Goal: Information Seeking & Learning: Learn about a topic

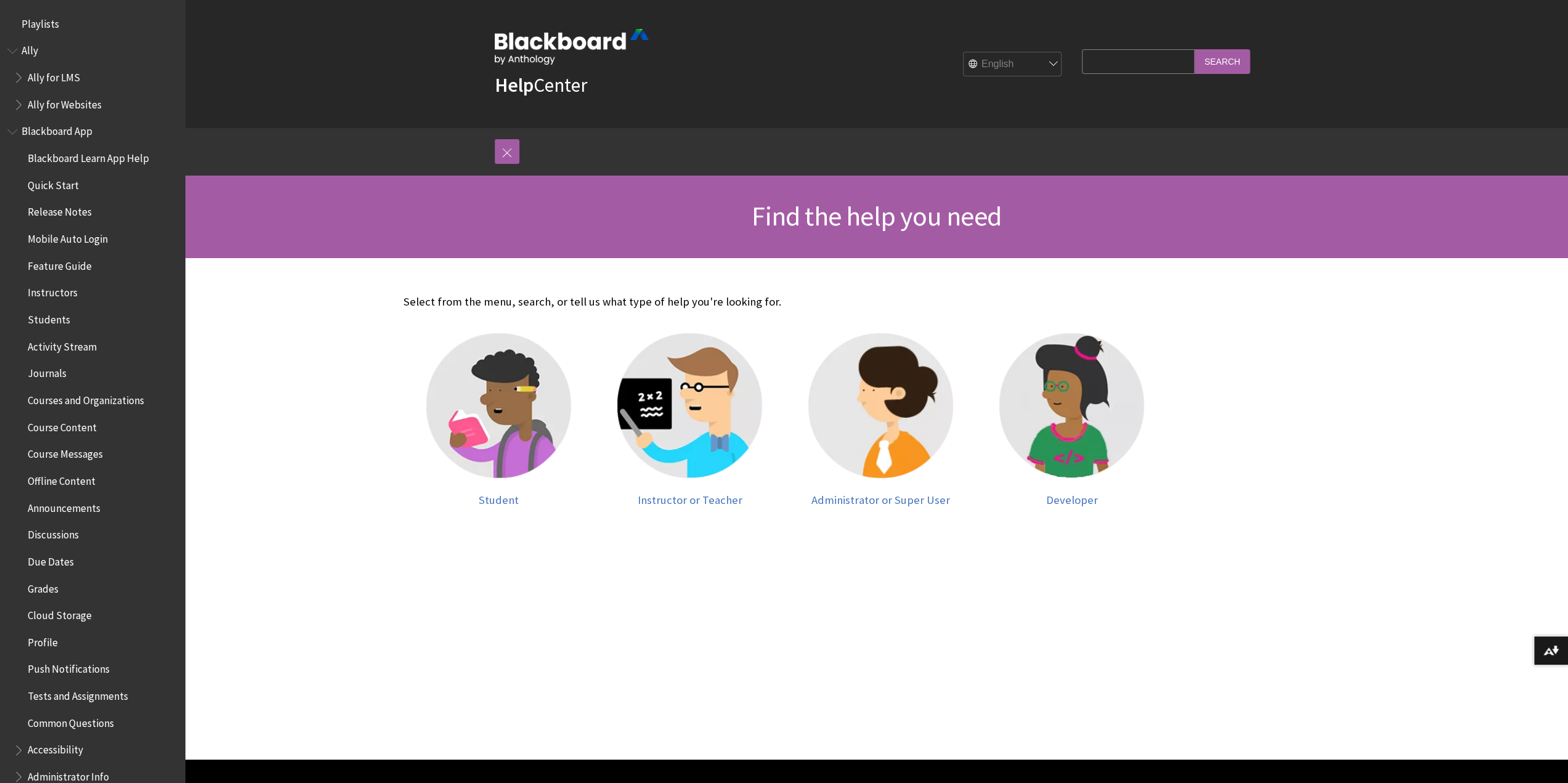
click at [1108, 66] on input "Search Query" at bounding box center [1138, 61] width 112 height 24
type input "accessibility"
click at [1194, 49] on input "Search" at bounding box center [1222, 61] width 55 height 24
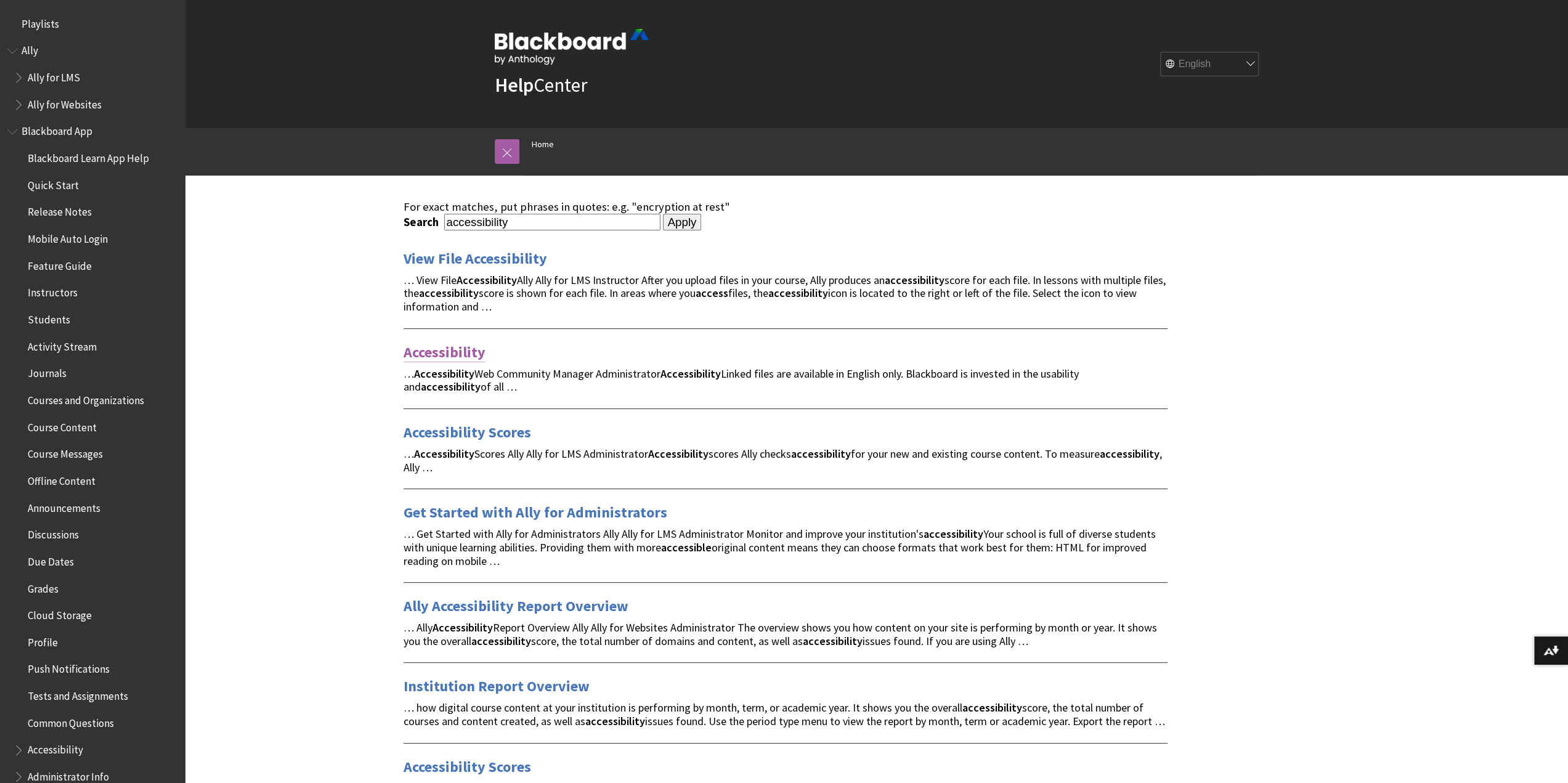
click at [470, 348] on link "Accessibility" at bounding box center [444, 352] width 82 height 20
click at [465, 434] on link "Accessibility Scores" at bounding box center [467, 432] width 128 height 20
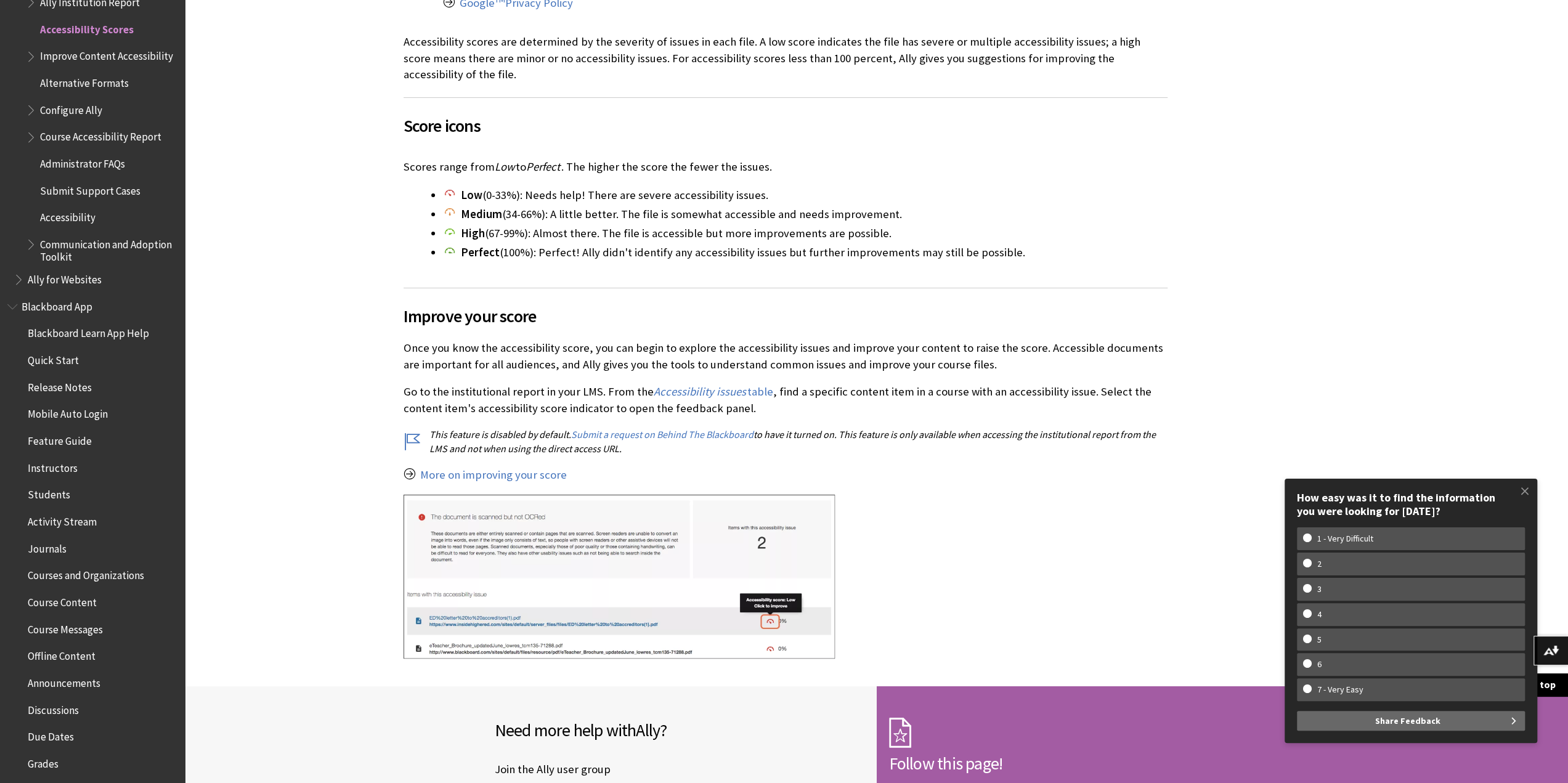
scroll to position [678, 0]
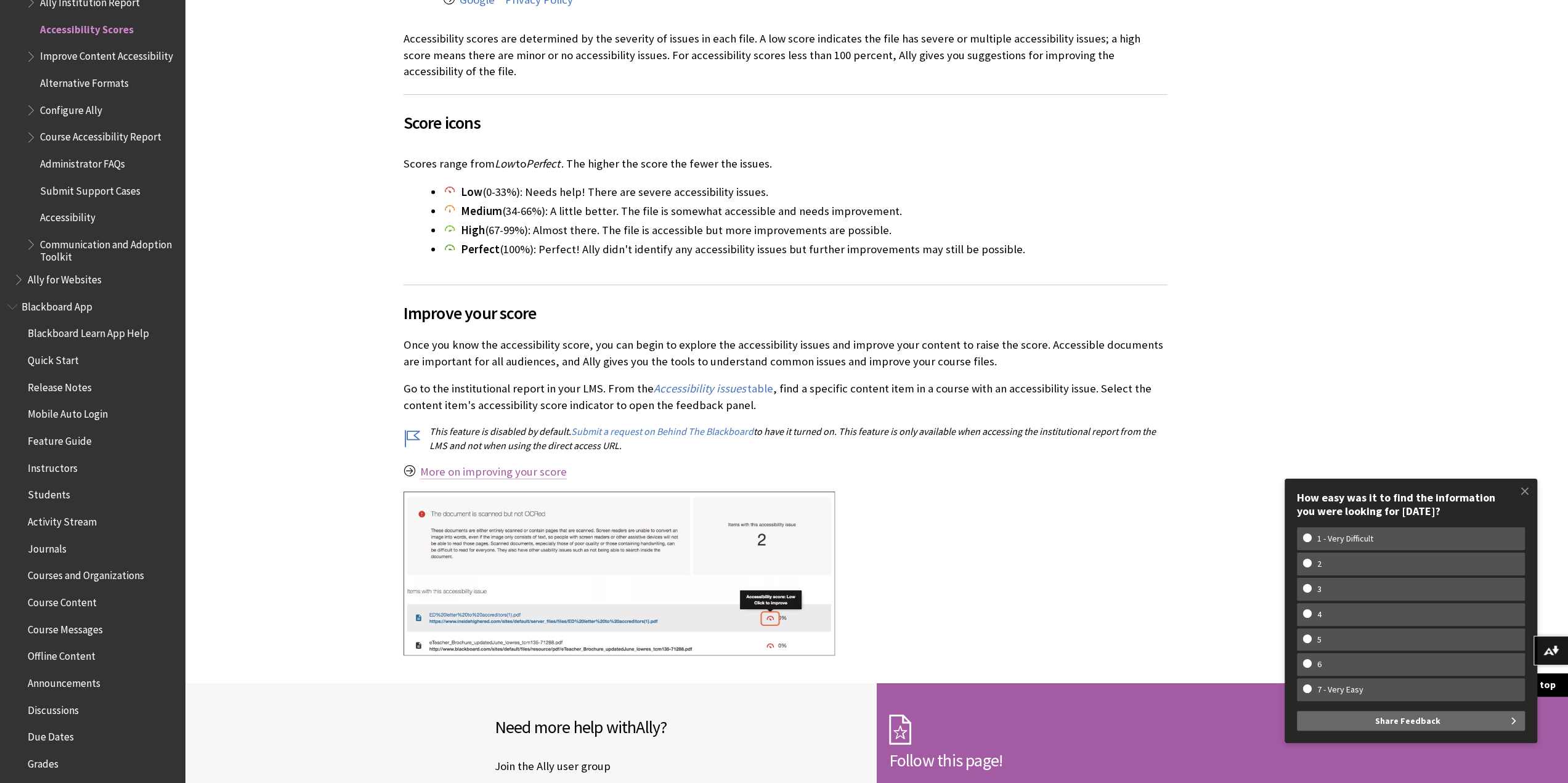
click at [489, 473] on link "More on improving your score" at bounding box center [493, 471] width 146 height 15
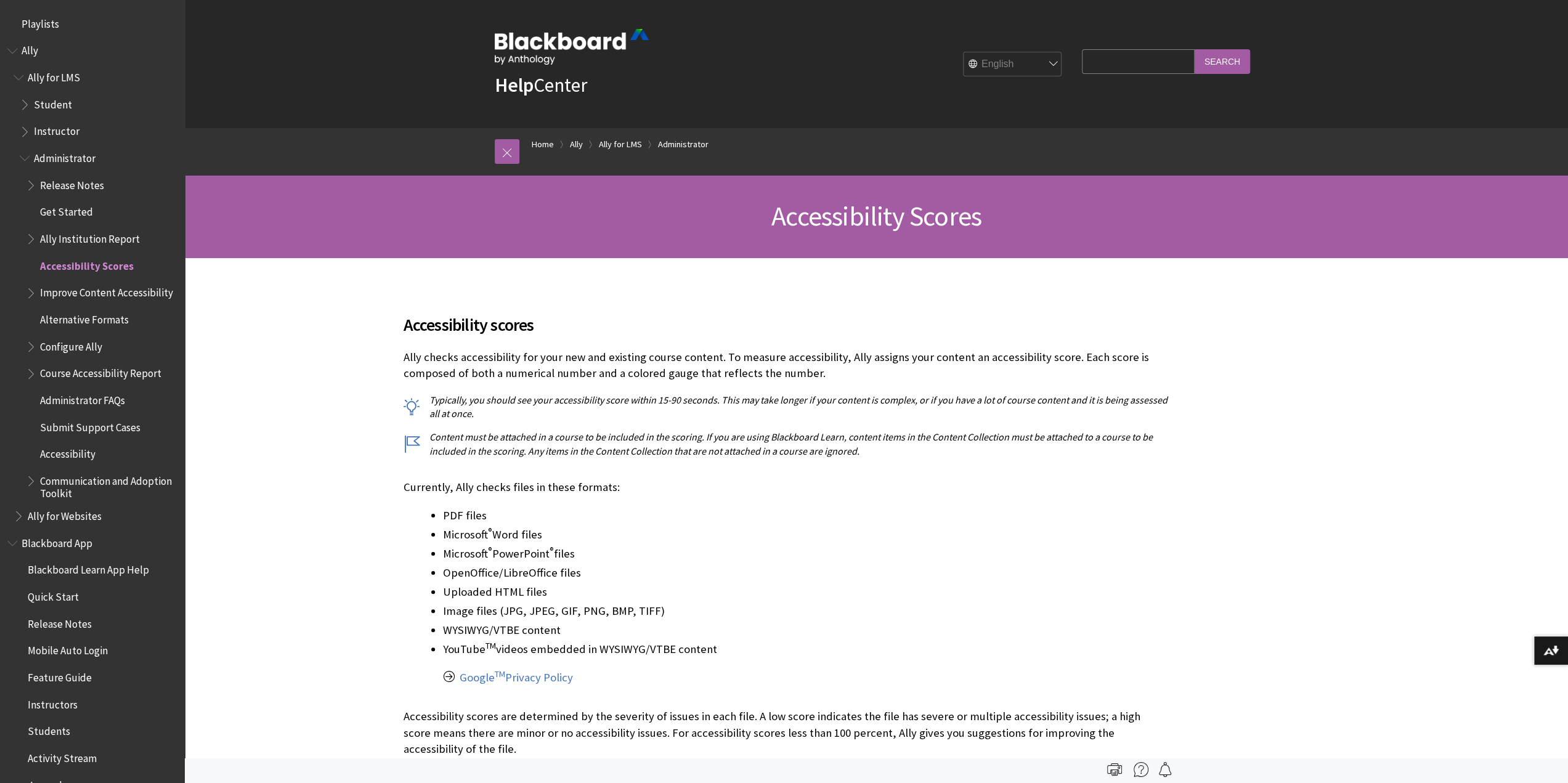
click at [36, 236] on span "Book outline for Anthology Ally Help" at bounding box center [32, 236] width 13 height 15
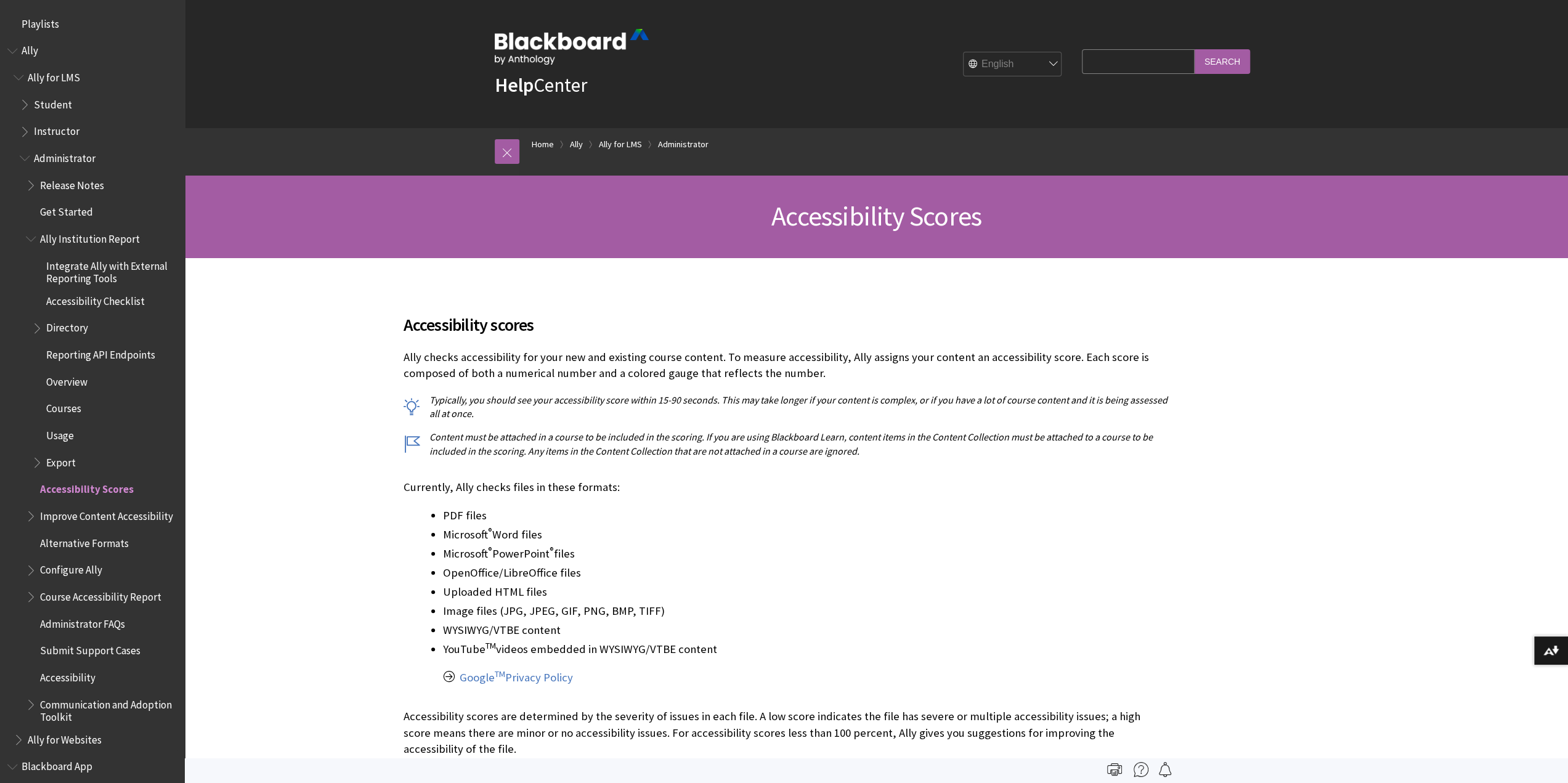
click at [73, 303] on span "Accessibility Checklist" at bounding box center [96, 299] width 99 height 17
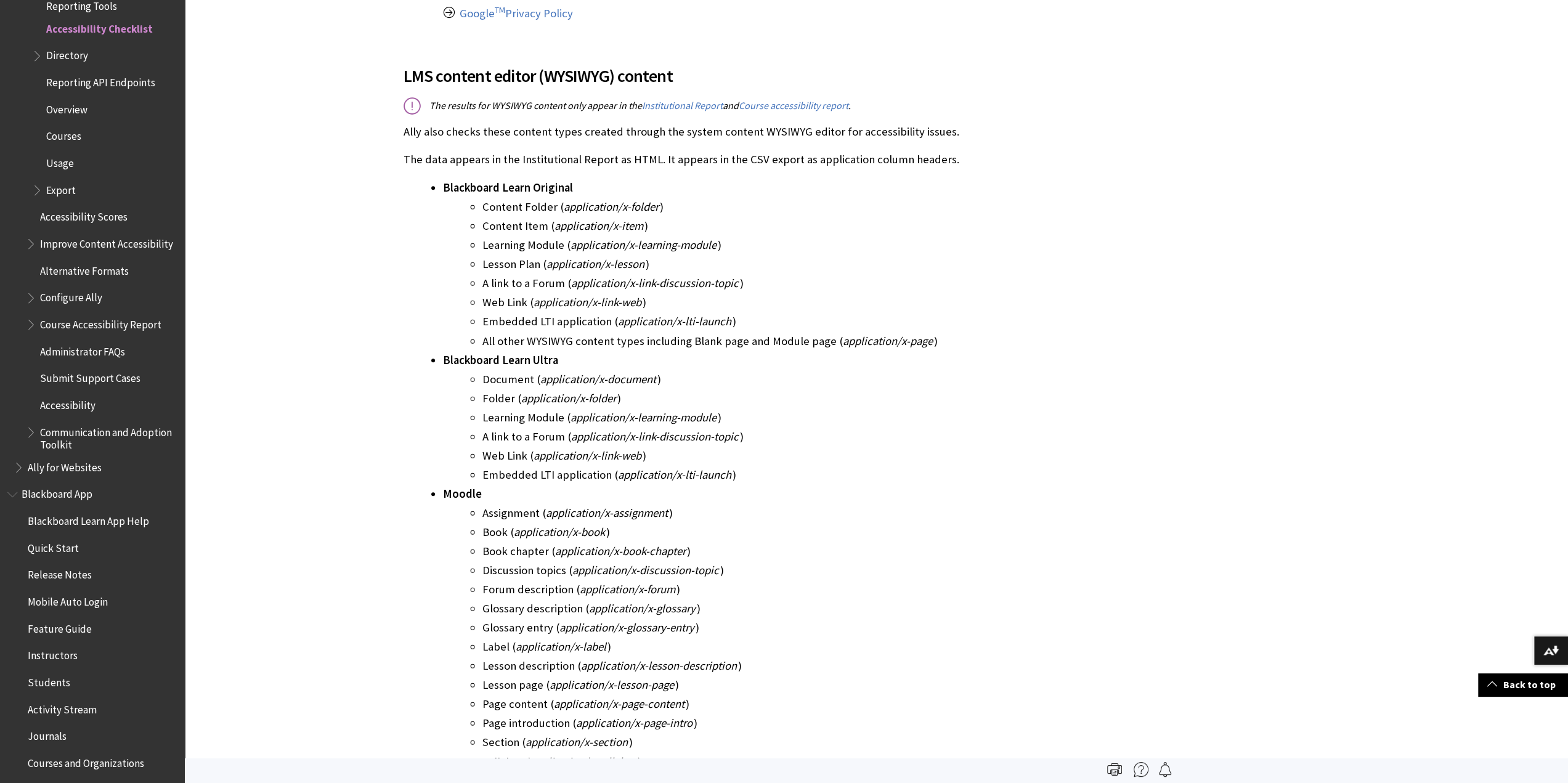
scroll to position [531, 0]
